Goal: Task Accomplishment & Management: Use online tool/utility

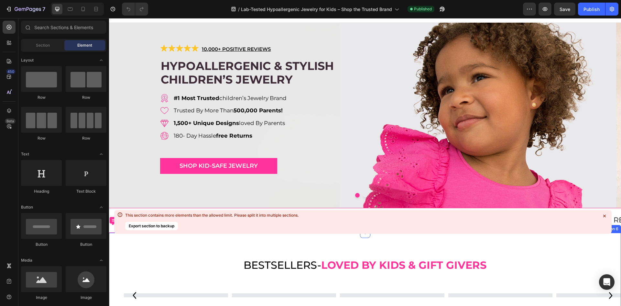
scroll to position [129, 0]
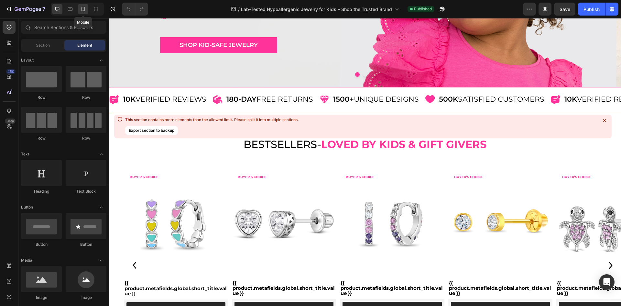
click at [86, 10] on icon at bounding box center [83, 9] width 6 height 6
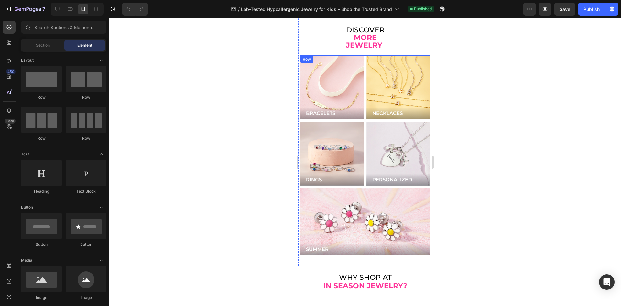
scroll to position [1650, 0]
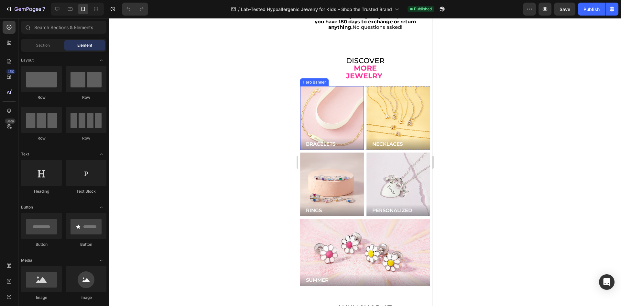
click at [324, 107] on div "Background Image" at bounding box center [331, 118] width 76 height 76
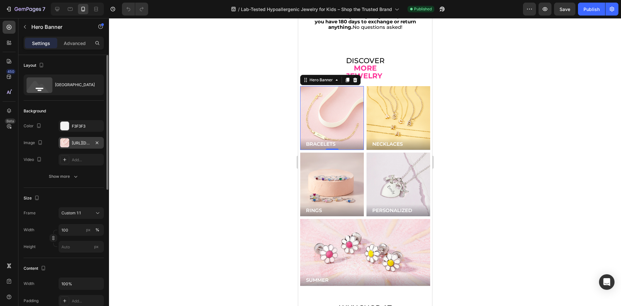
click at [76, 141] on div "[URL][DOMAIN_NAME]" at bounding box center [81, 143] width 19 height 6
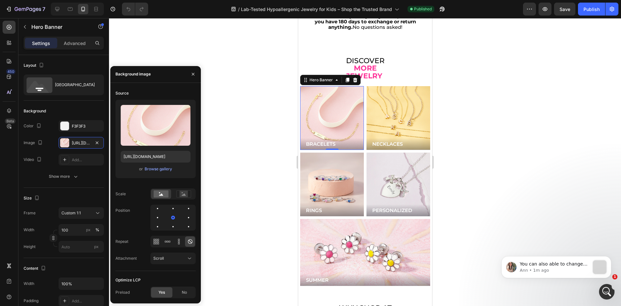
scroll to position [0, 0]
click at [321, 76] on div "Hero Banner" at bounding box center [330, 80] width 60 height 10
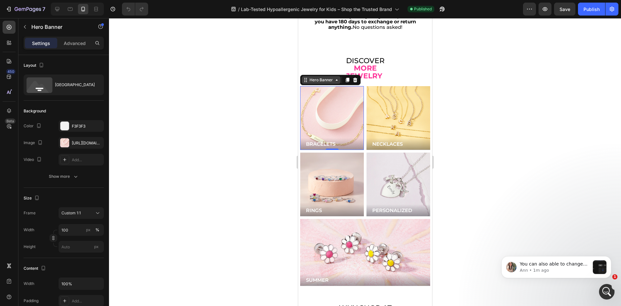
click at [324, 77] on div "Hero Banner" at bounding box center [321, 80] width 26 height 6
